Goal: Task Accomplishment & Management: Use online tool/utility

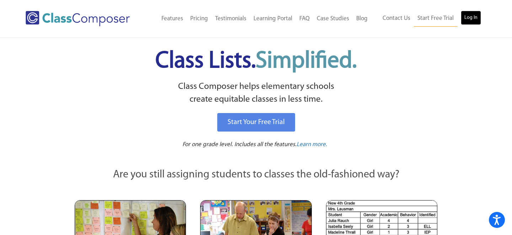
click at [472, 17] on link "Log In" at bounding box center [470, 18] width 20 height 14
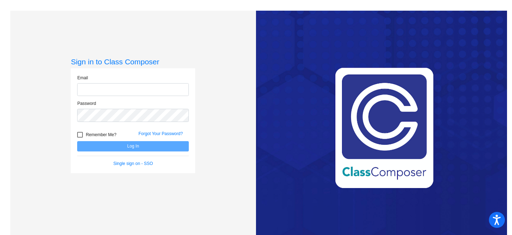
type input "[EMAIL_ADDRESS][DOMAIN_NAME]"
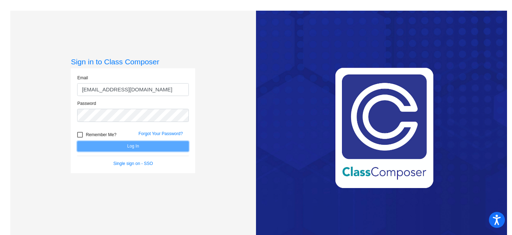
click at [137, 145] on button "Log In" at bounding box center [133, 146] width 112 height 10
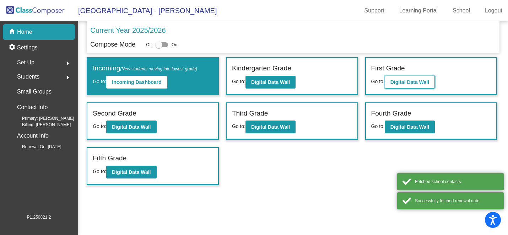
click at [414, 79] on button "Digital Data Wall" at bounding box center [410, 82] width 50 height 13
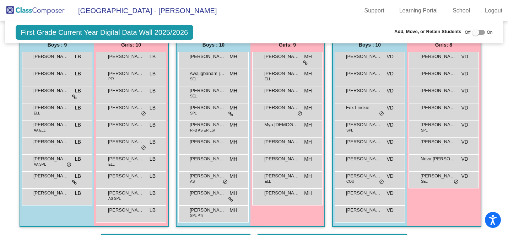
scroll to position [730, 0]
